Goal: Task Accomplishment & Management: Use online tool/utility

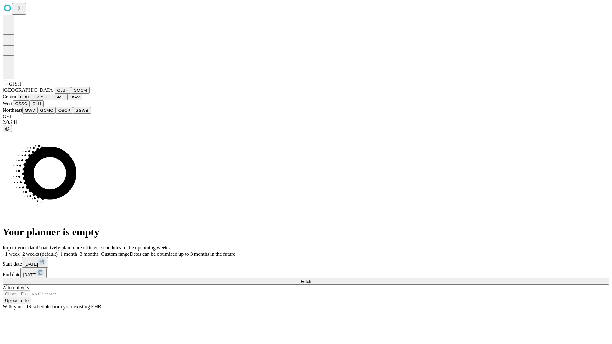
click at [55, 94] on button "GJSH" at bounding box center [63, 90] width 17 height 7
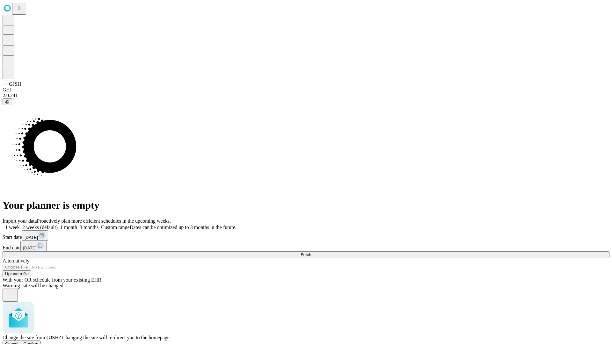
click at [39, 342] on span "Confirm" at bounding box center [31, 344] width 15 height 5
click at [58, 225] on label "2 weeks (default)" at bounding box center [39, 227] width 38 height 5
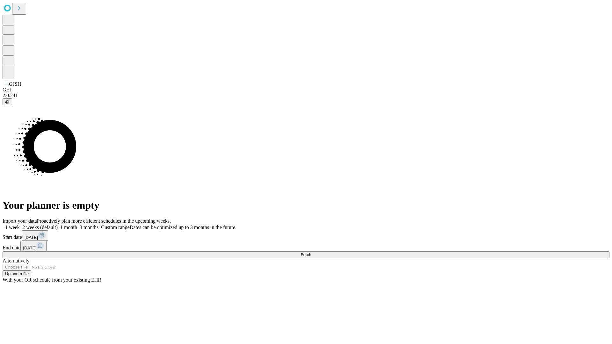
click at [311, 253] on span "Fetch" at bounding box center [306, 255] width 11 height 5
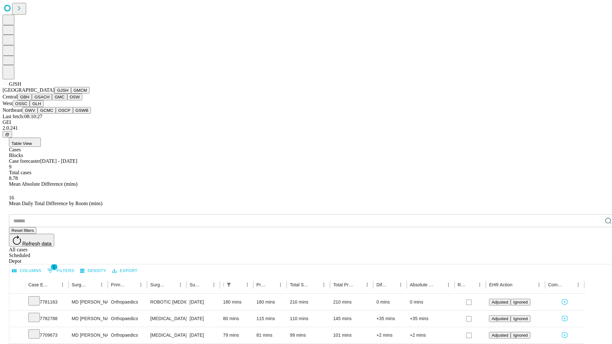
click at [71, 94] on button "GMCM" at bounding box center [80, 90] width 18 height 7
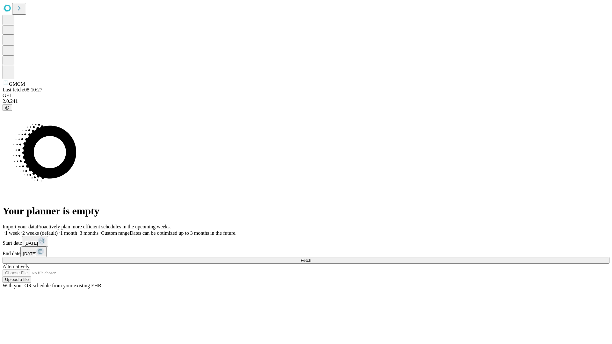
click at [58, 231] on label "2 weeks (default)" at bounding box center [39, 233] width 38 height 5
click at [311, 258] on span "Fetch" at bounding box center [306, 260] width 11 height 5
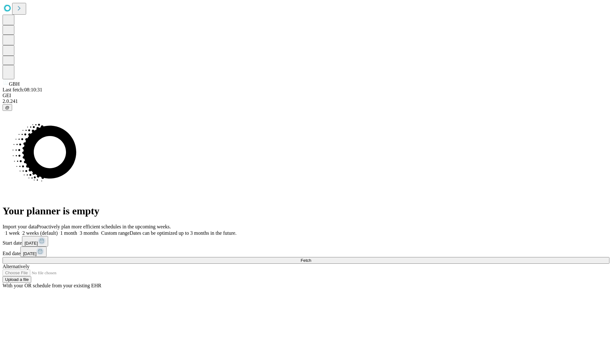
click at [58, 231] on label "2 weeks (default)" at bounding box center [39, 233] width 38 height 5
click at [311, 258] on span "Fetch" at bounding box center [306, 260] width 11 height 5
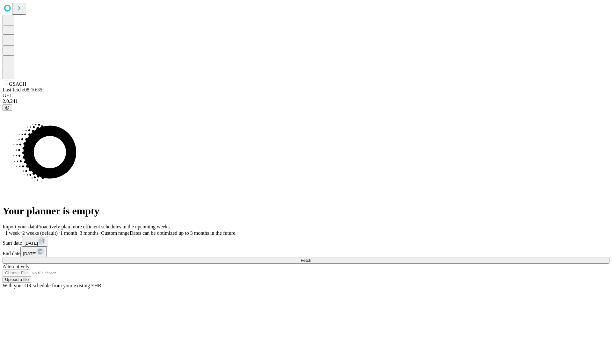
click at [58, 231] on label "2 weeks (default)" at bounding box center [39, 233] width 38 height 5
click at [311, 258] on span "Fetch" at bounding box center [306, 260] width 11 height 5
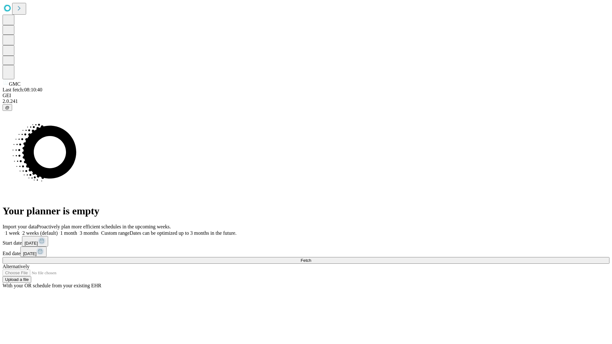
click at [58, 231] on label "2 weeks (default)" at bounding box center [39, 233] width 38 height 5
click at [311, 258] on span "Fetch" at bounding box center [306, 260] width 11 height 5
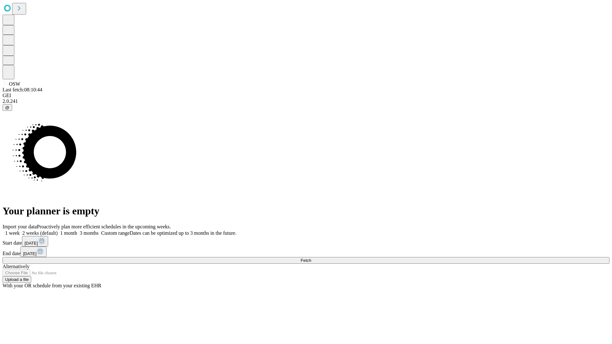
click at [58, 231] on label "2 weeks (default)" at bounding box center [39, 233] width 38 height 5
click at [311, 258] on span "Fetch" at bounding box center [306, 260] width 11 height 5
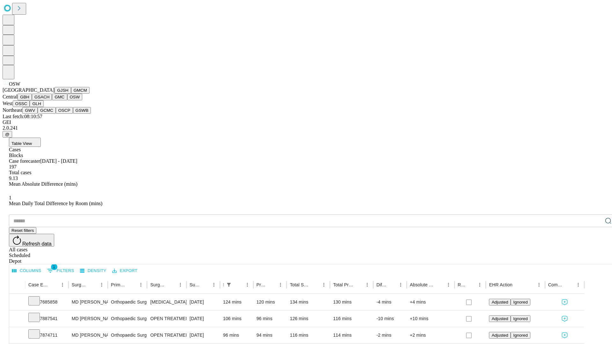
click at [30, 107] on button "OSSC" at bounding box center [21, 103] width 17 height 7
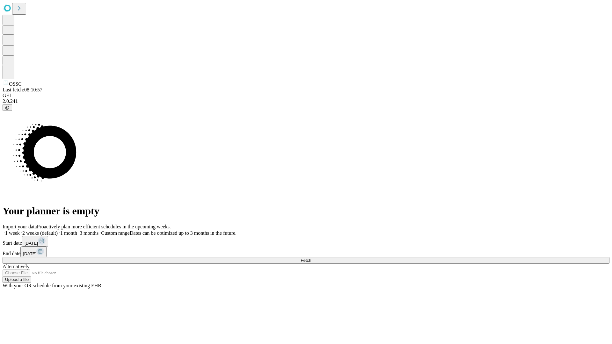
click at [311, 258] on span "Fetch" at bounding box center [306, 260] width 11 height 5
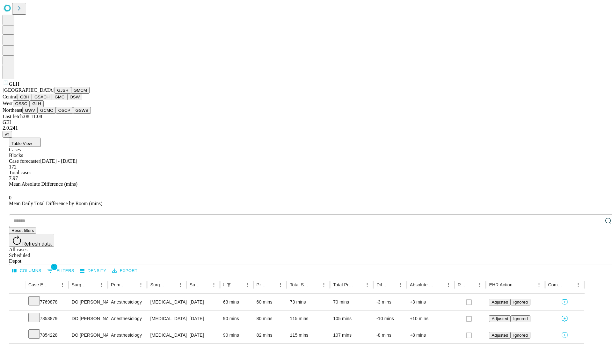
click at [38, 114] on button "GWV" at bounding box center [29, 110] width 15 height 7
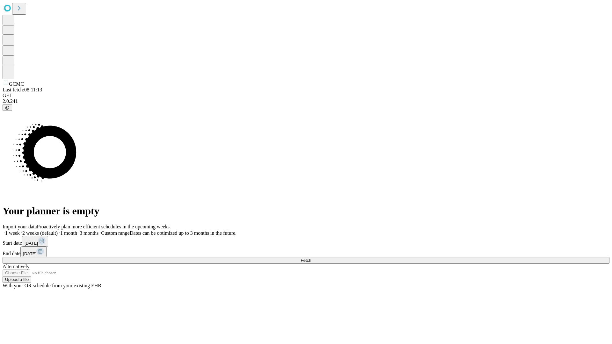
click at [58, 231] on label "2 weeks (default)" at bounding box center [39, 233] width 38 height 5
click at [311, 258] on span "Fetch" at bounding box center [306, 260] width 11 height 5
click at [58, 231] on label "2 weeks (default)" at bounding box center [39, 233] width 38 height 5
click at [311, 258] on span "Fetch" at bounding box center [306, 260] width 11 height 5
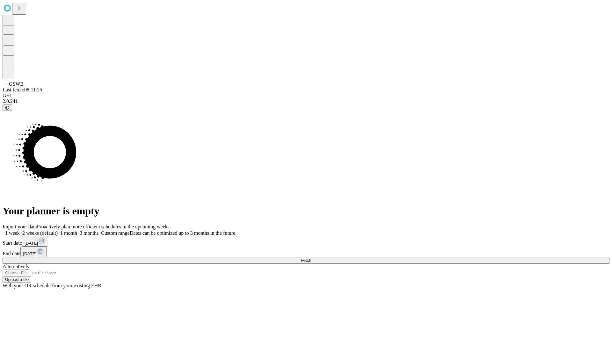
click at [58, 231] on label "2 weeks (default)" at bounding box center [39, 233] width 38 height 5
click at [311, 258] on span "Fetch" at bounding box center [306, 260] width 11 height 5
